Goal: Transaction & Acquisition: Obtain resource

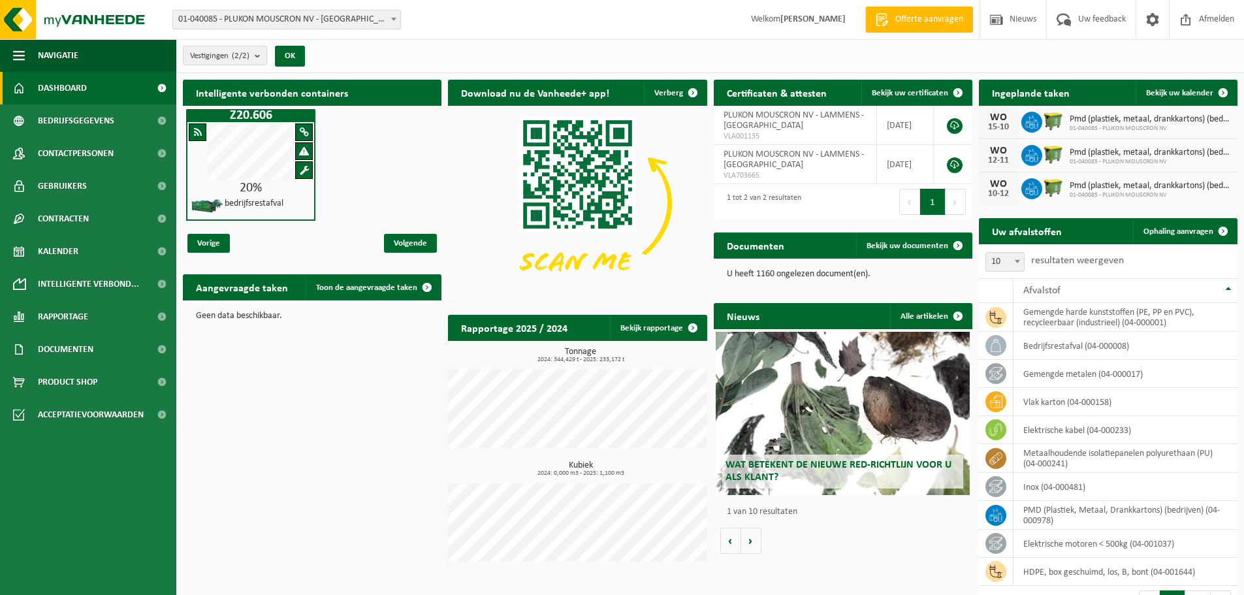
click at [937, 20] on span "Offerte aanvragen" at bounding box center [929, 19] width 74 height 13
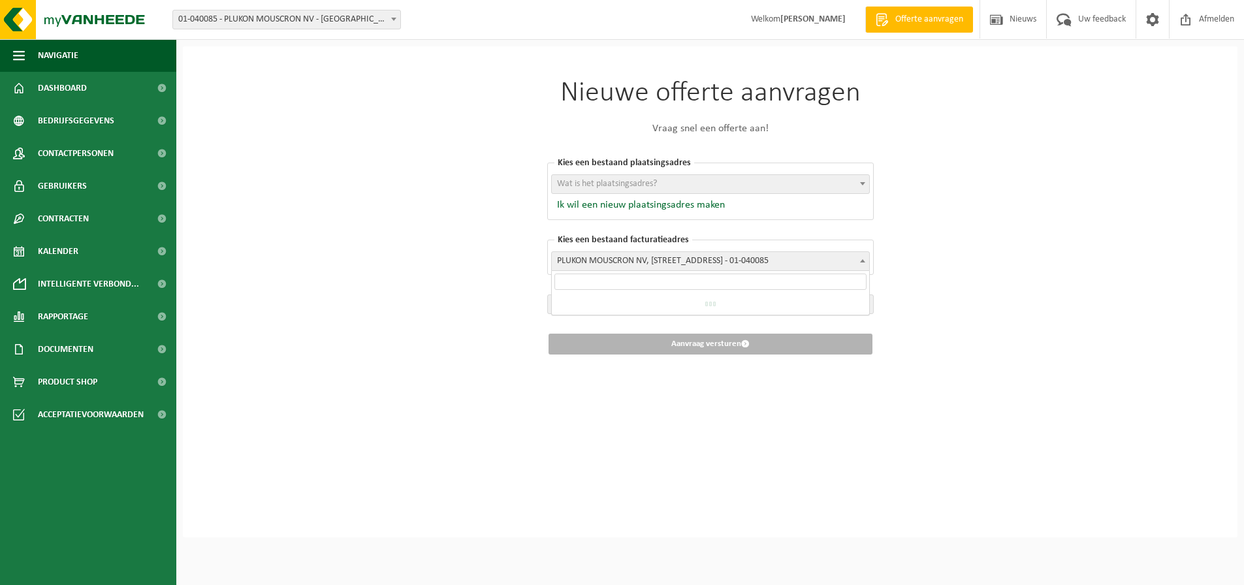
click at [691, 257] on span "PLUKON MOUSCRON NV, [STREET_ADDRESS] - 01-040085" at bounding box center [710, 261] width 317 height 18
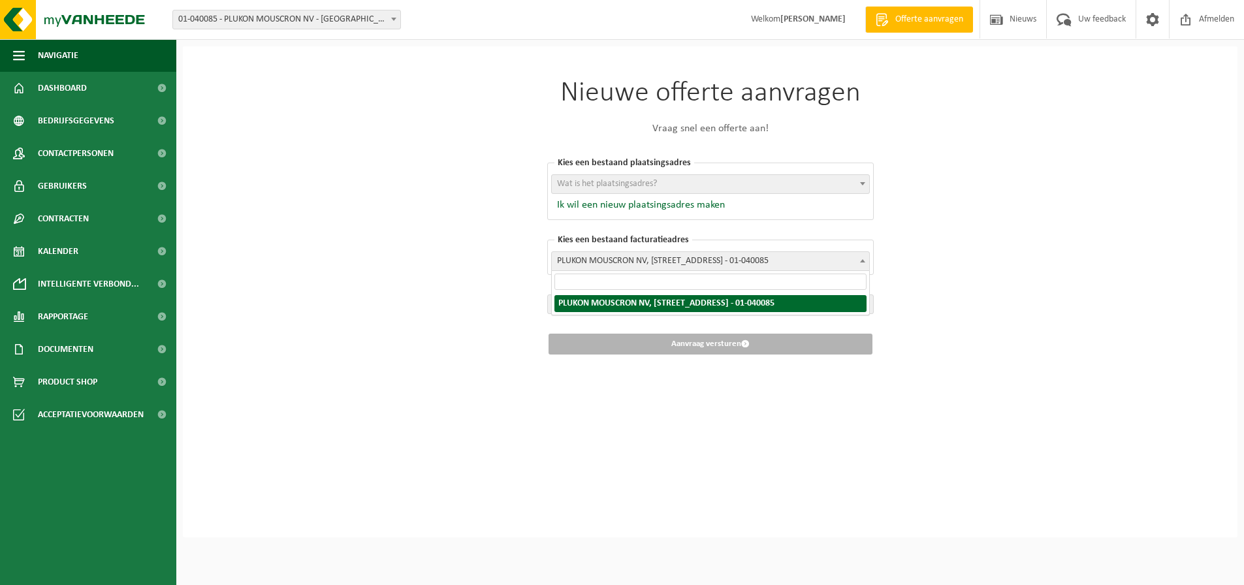
click at [654, 263] on span "PLUKON MOUSCRON NV, [STREET_ADDRESS] - 01-040085" at bounding box center [710, 261] width 317 height 18
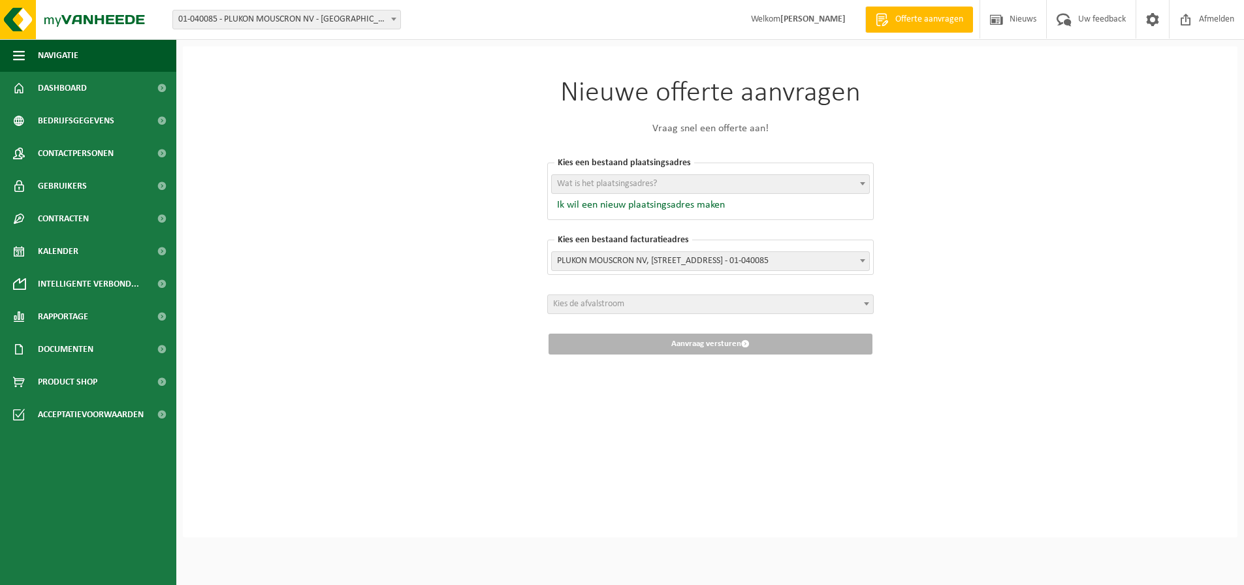
click at [614, 189] on span "Wat is het plaatsingsadres?" at bounding box center [607, 184] width 100 height 10
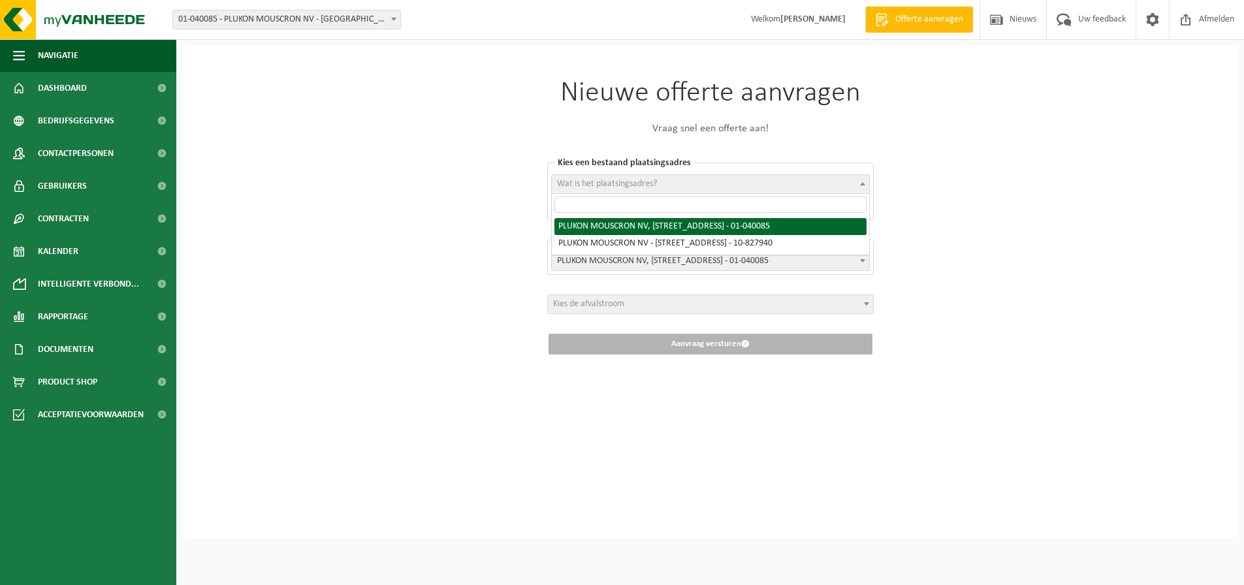
select select "5542"
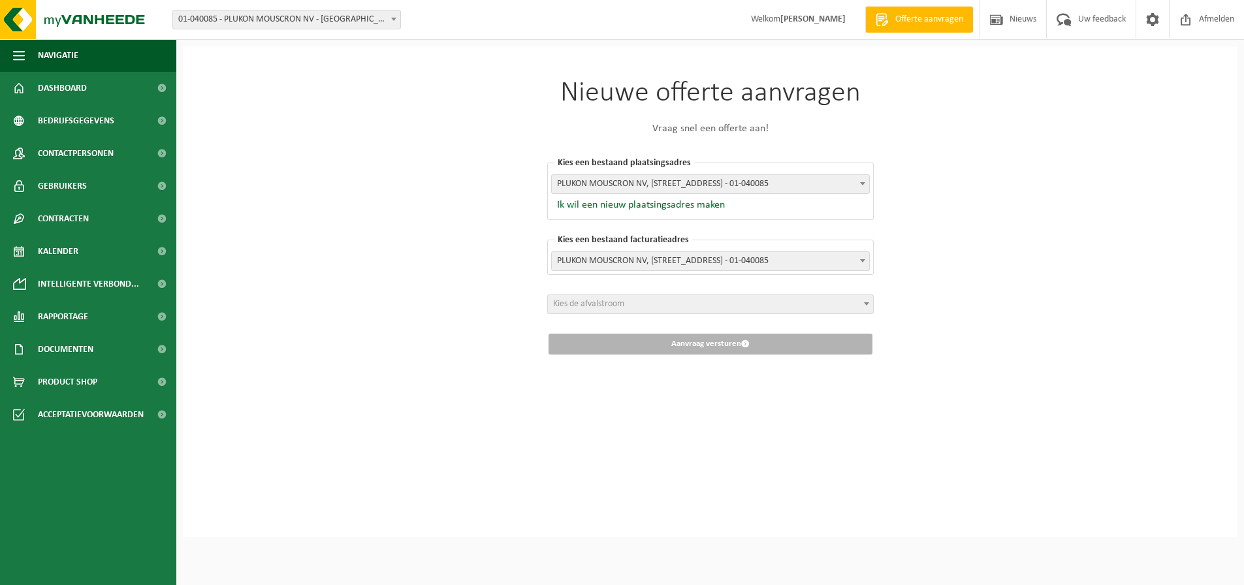
click at [623, 304] on span "Kies de afvalstroom" at bounding box center [588, 304] width 71 height 10
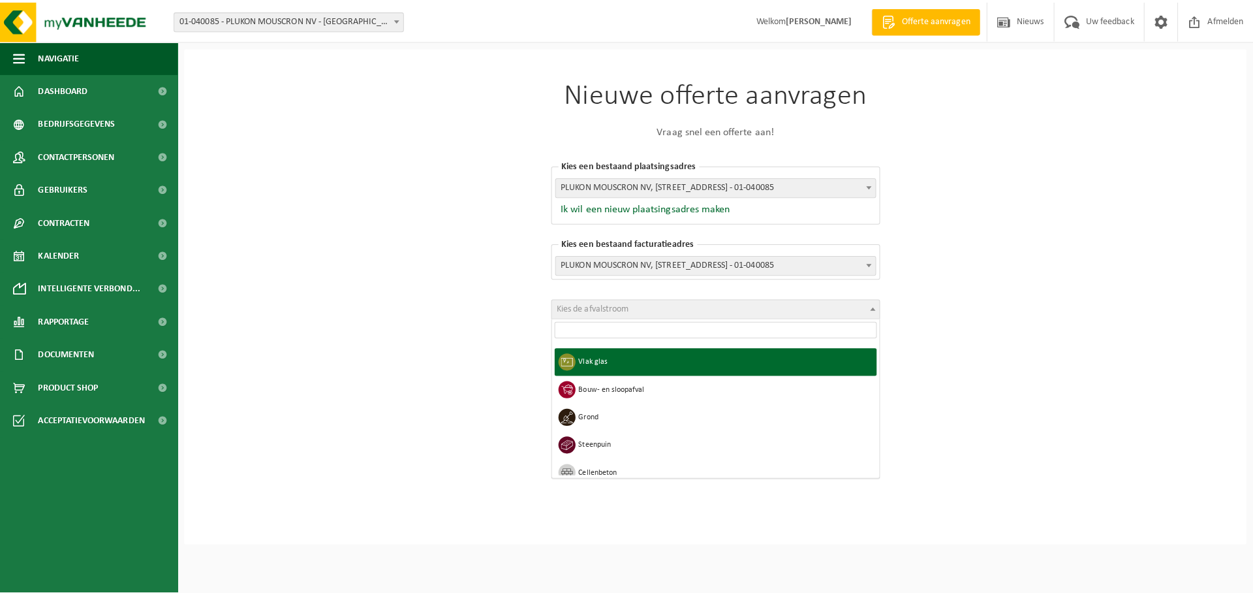
scroll to position [326, 0]
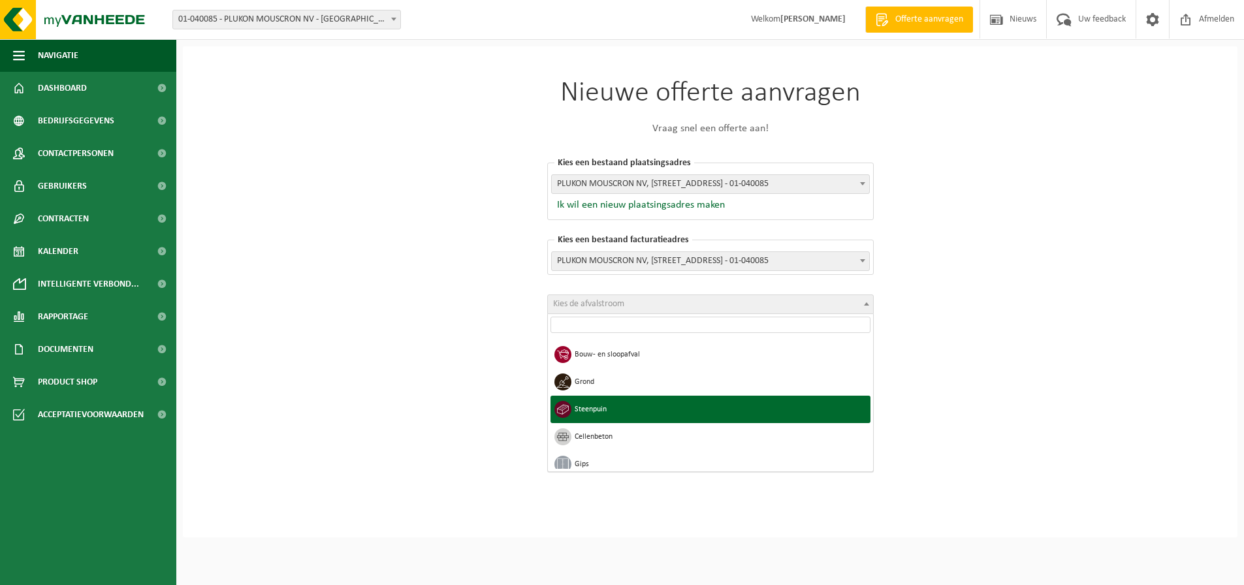
select select "44"
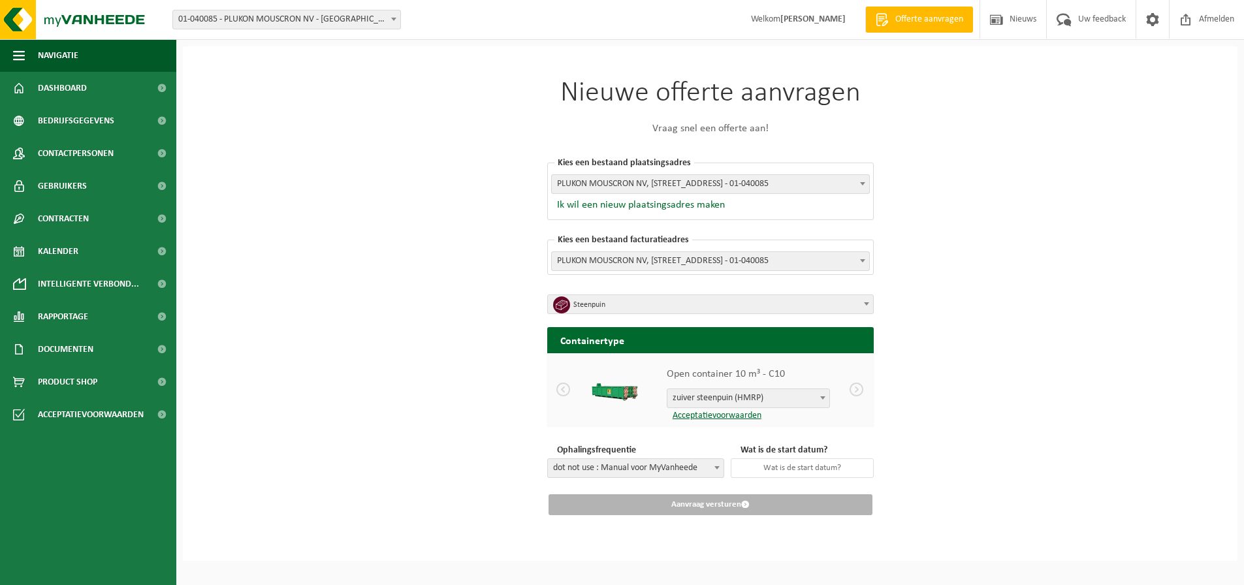
click at [819, 394] on span at bounding box center [822, 397] width 13 height 17
click at [452, 281] on div "Nieuwe offerte aanvragen Vraag snel een offerte aan! Kies een bestaand plaatsin…" at bounding box center [710, 303] width 1054 height 514
click at [594, 470] on span "dot not use : Manual voor MyVanheede" at bounding box center [636, 468] width 176 height 18
click at [466, 355] on div "Nieuwe offerte aanvragen Vraag snel een offerte aan! Kies een bestaand plaatsin…" at bounding box center [710, 303] width 1054 height 514
click at [810, 400] on span "zuiver steenpuin (HMRP)" at bounding box center [748, 398] width 162 height 18
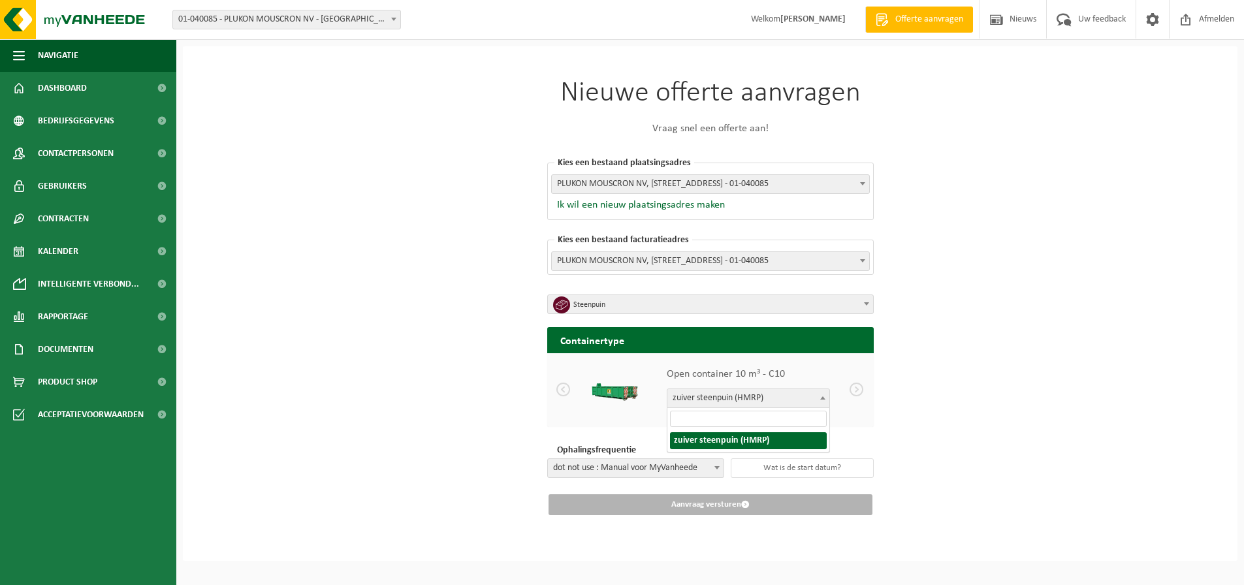
click at [810, 400] on span "zuiver steenpuin (HMRP)" at bounding box center [748, 398] width 162 height 18
click at [730, 416] on link "Acceptatievoorwaarden" at bounding box center [714, 416] width 95 height 10
